Goal: Communication & Community: Answer question/provide support

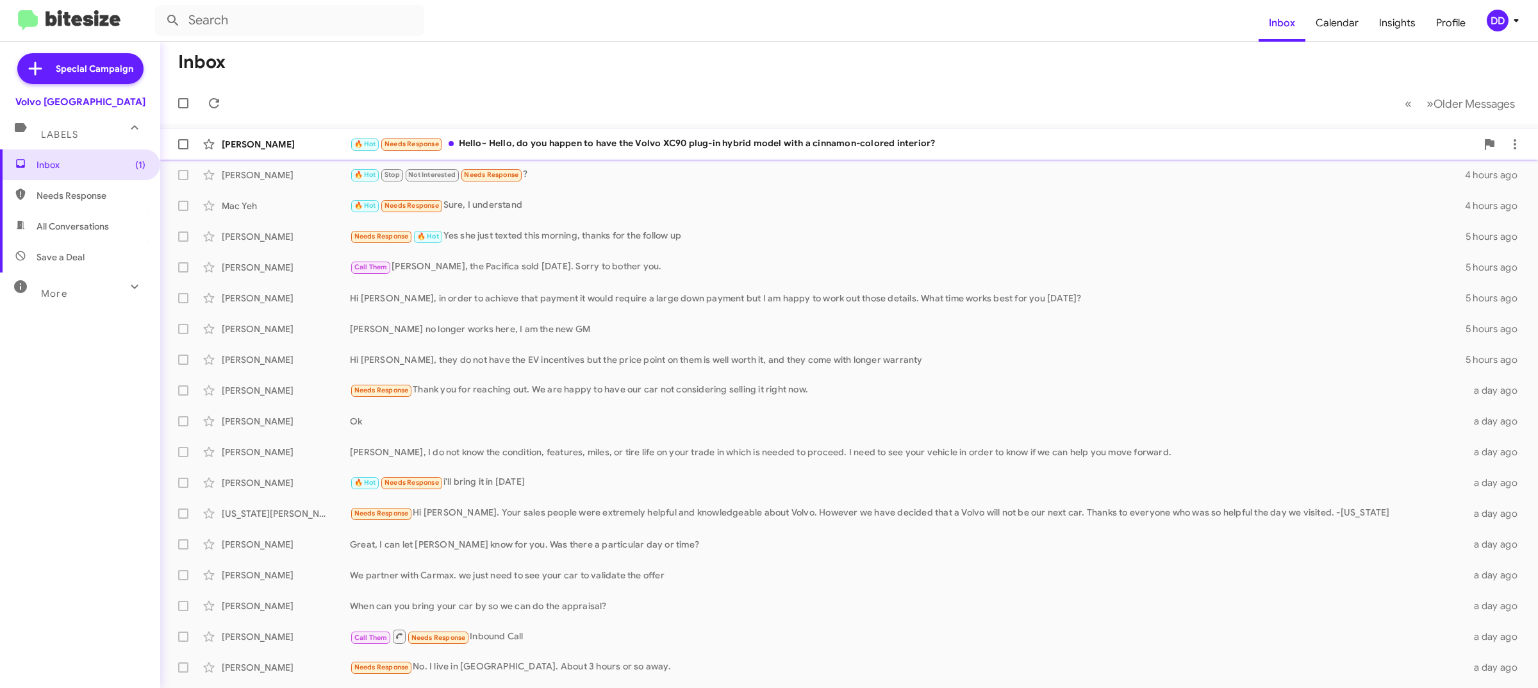
click at [567, 136] on div "Hye Kim 🔥 Hot Needs Response Hello~ Hello, do you happen to have the Volvo XC90…" at bounding box center [850, 144] width 1358 height 26
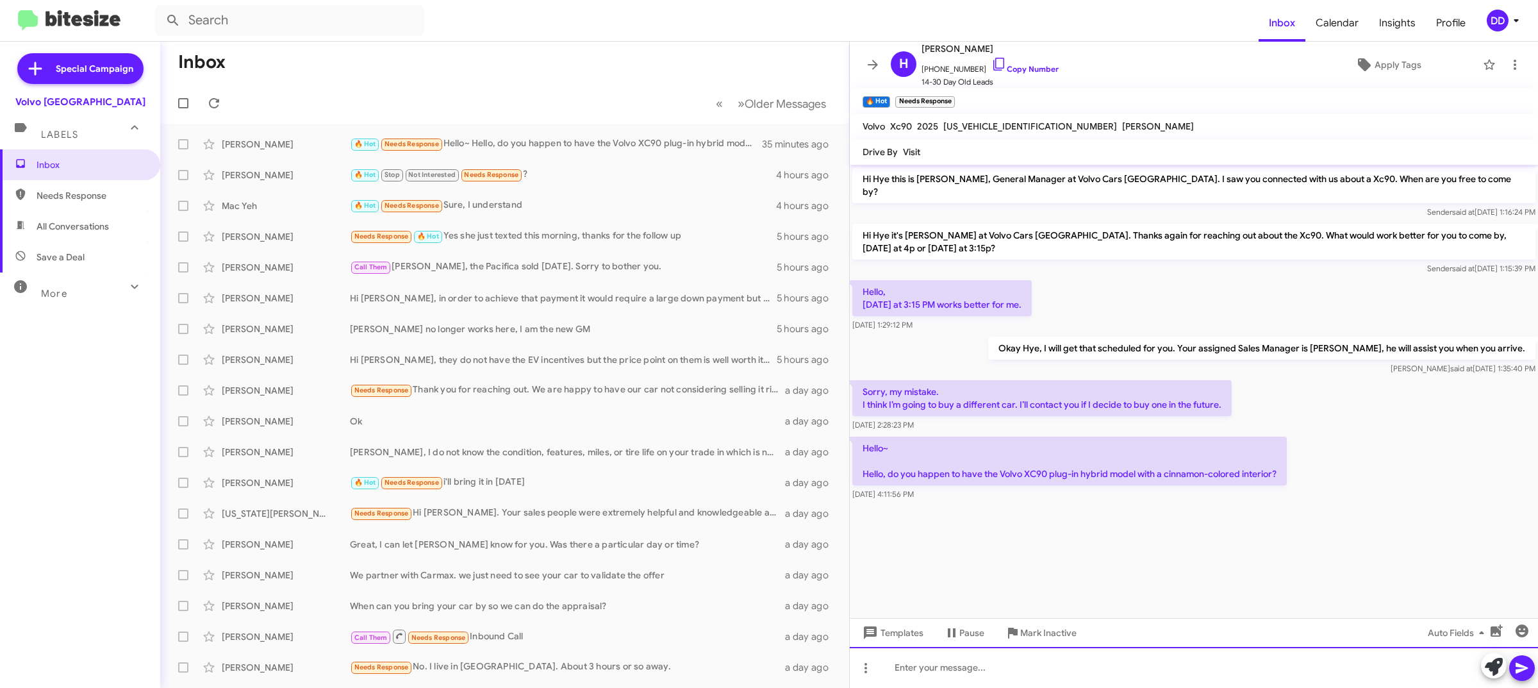
click at [1242, 658] on div at bounding box center [1194, 667] width 688 height 41
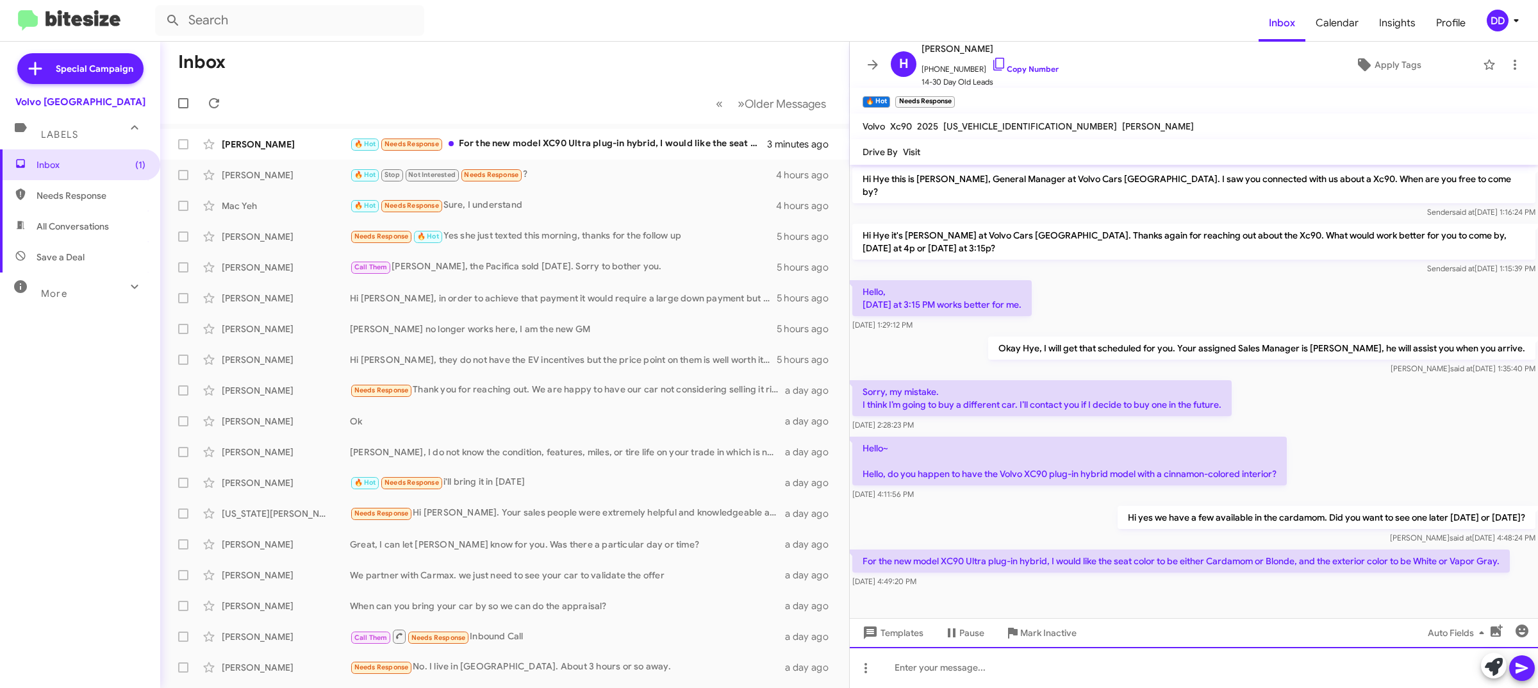
click at [1035, 670] on div at bounding box center [1194, 667] width 688 height 41
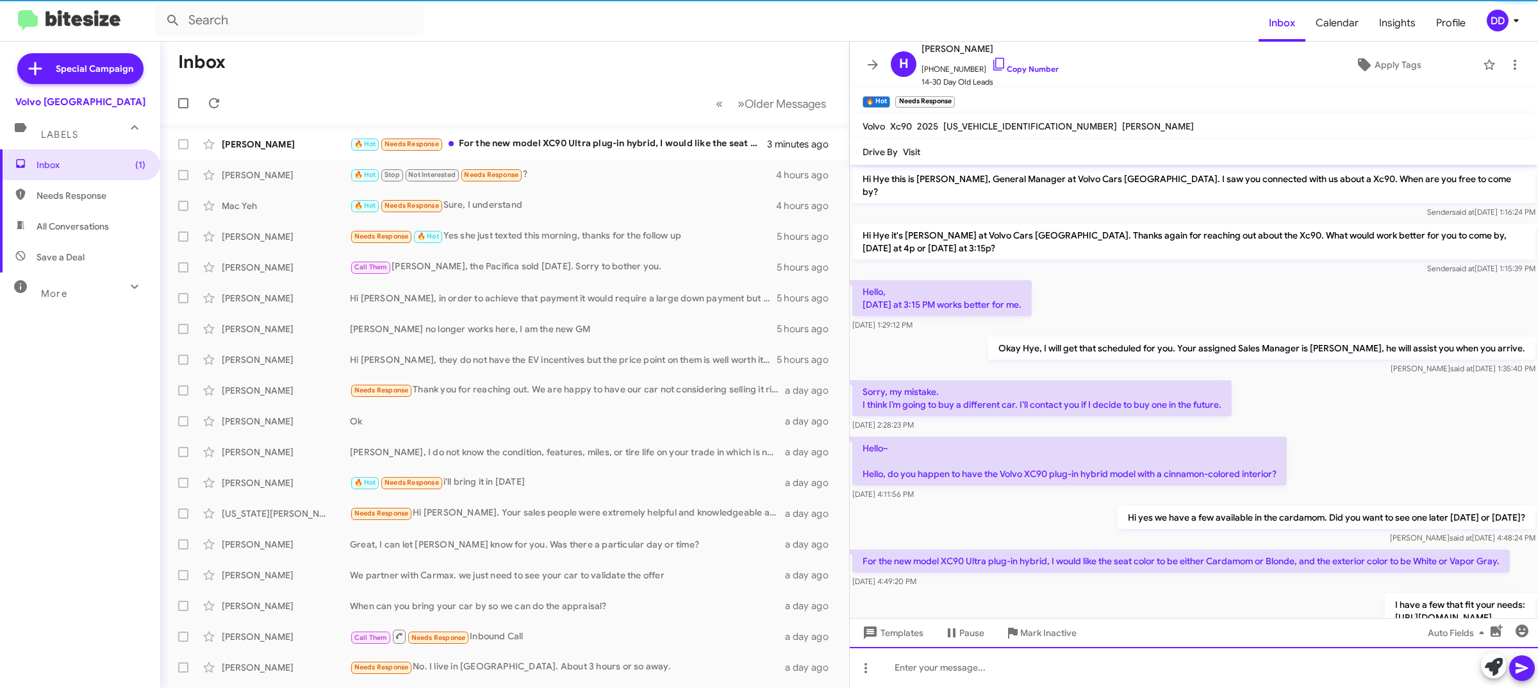
scroll to position [43, 0]
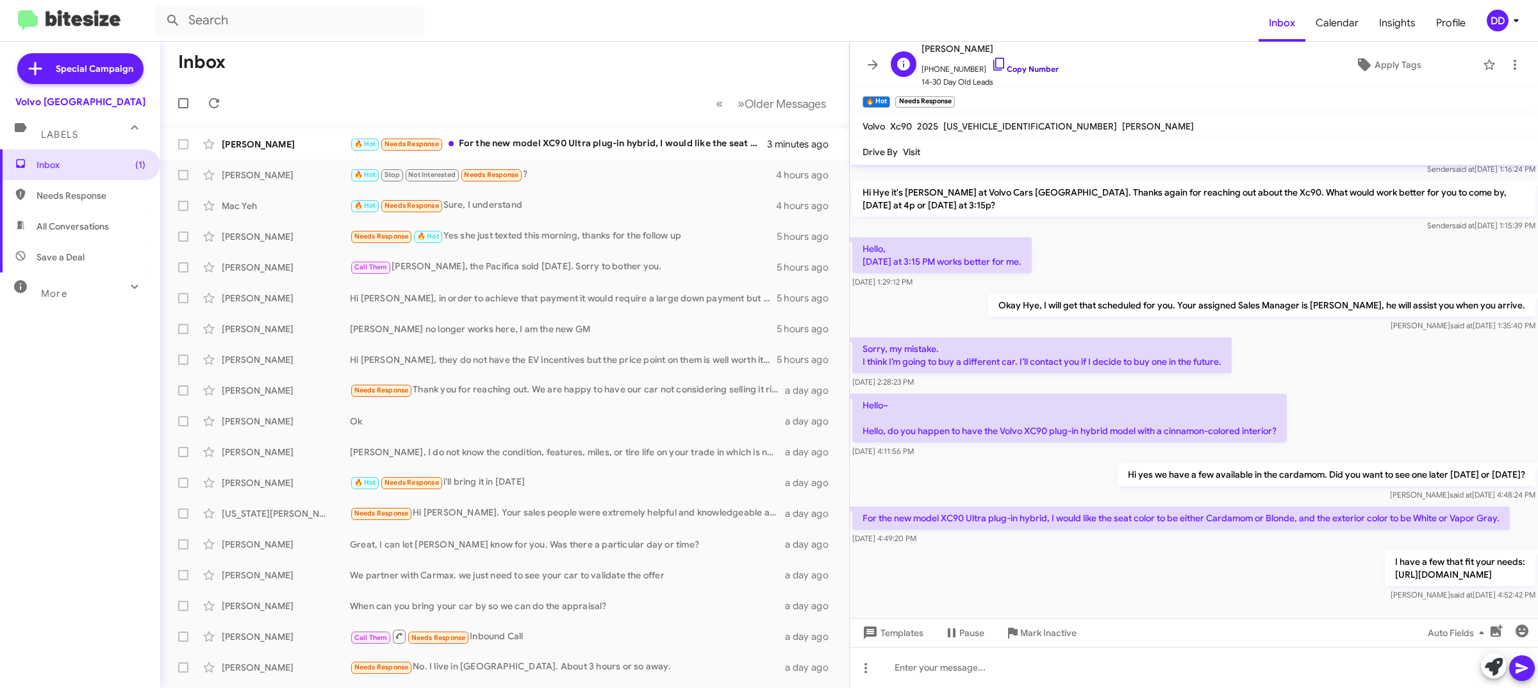
click at [1024, 68] on link "Copy Number" at bounding box center [1025, 69] width 67 height 10
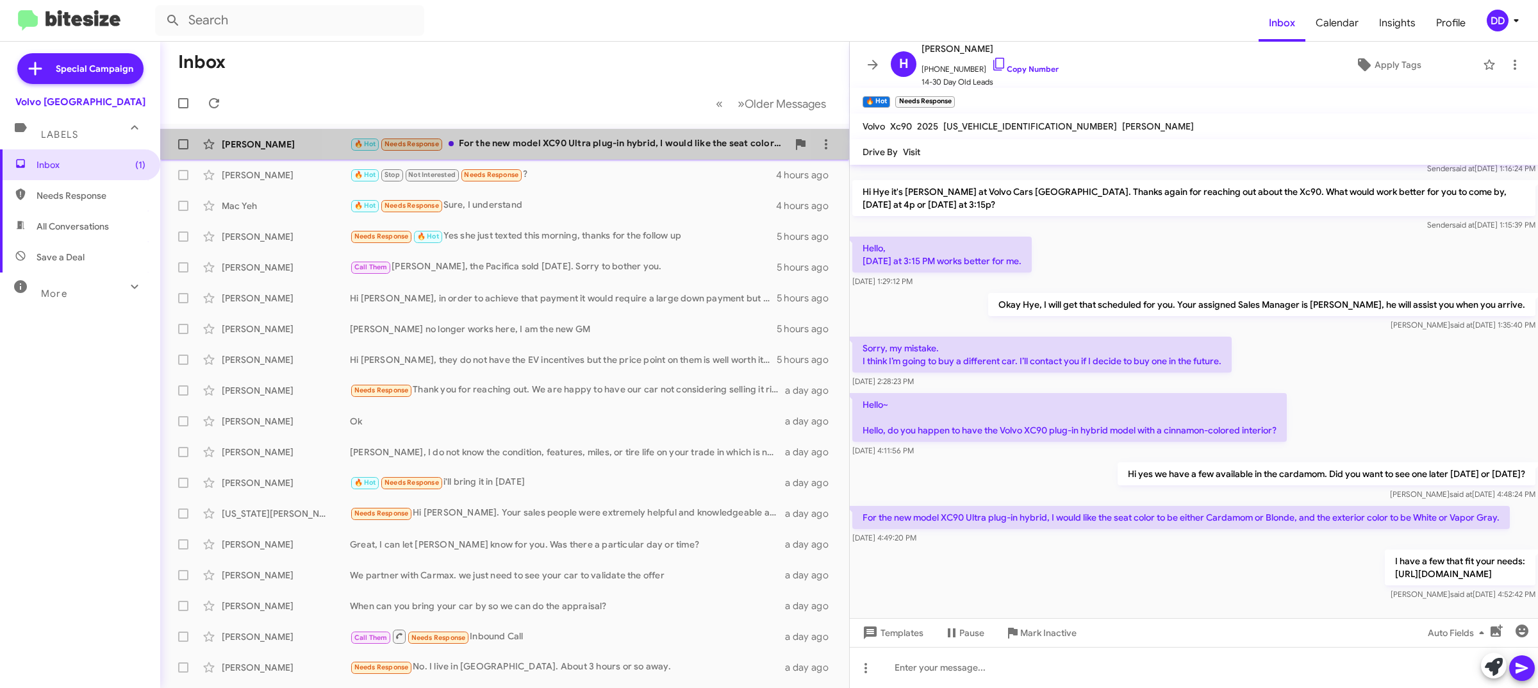
click at [558, 131] on div "Hye Kim 🔥 Hot Needs Response For the new model XC90 Ultra plug-in hybrid, I wou…" at bounding box center [505, 144] width 669 height 26
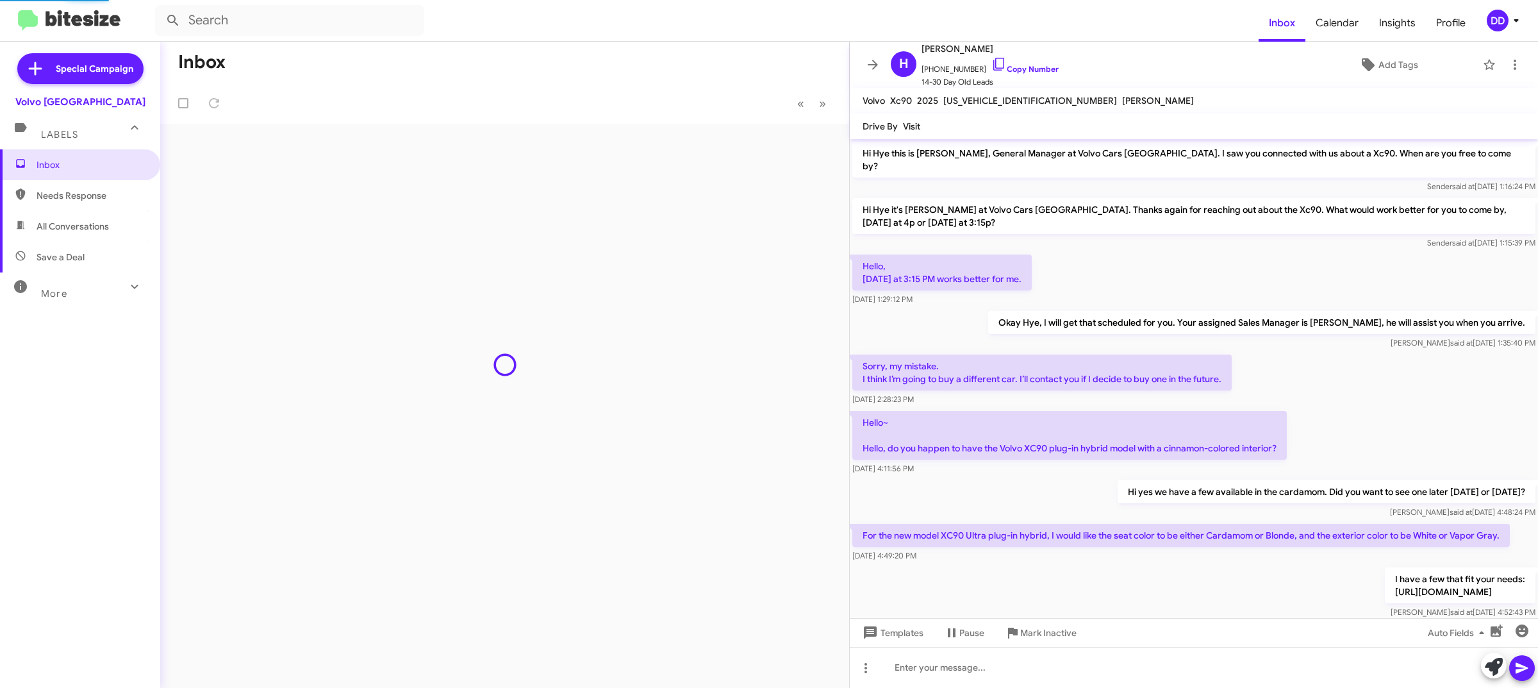
scroll to position [65, 0]
